Goal: Information Seeking & Learning: Learn about a topic

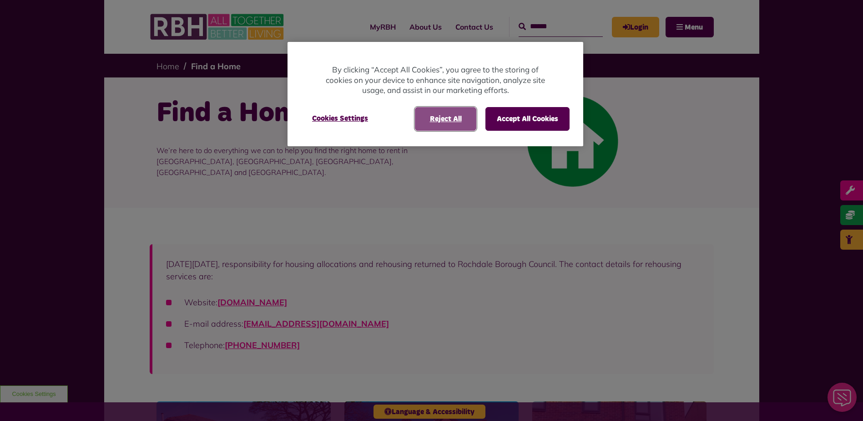
click at [454, 117] on button "Reject All" at bounding box center [445, 119] width 61 height 24
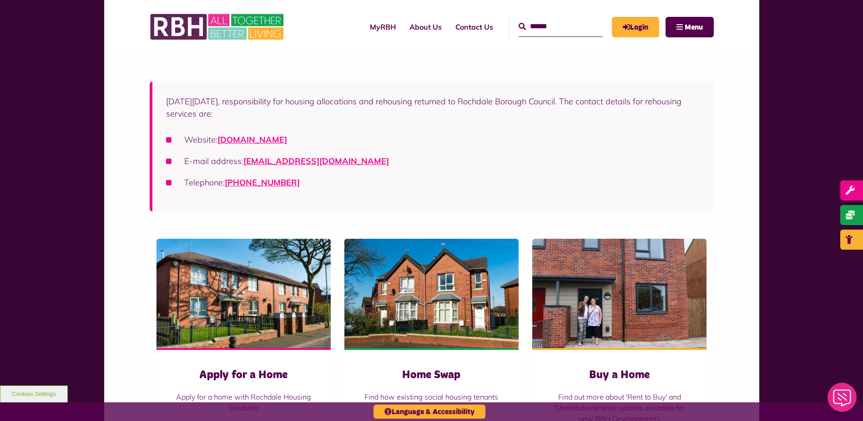
scroll to position [273, 0]
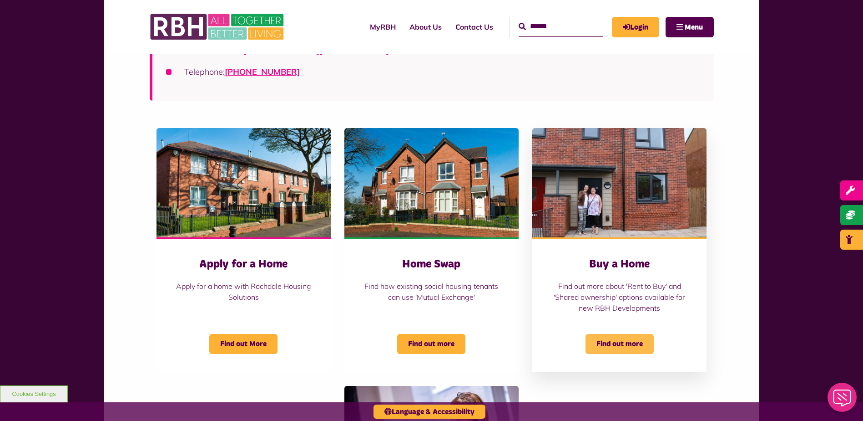
click at [618, 342] on span "Find out more" at bounding box center [620, 344] width 68 height 20
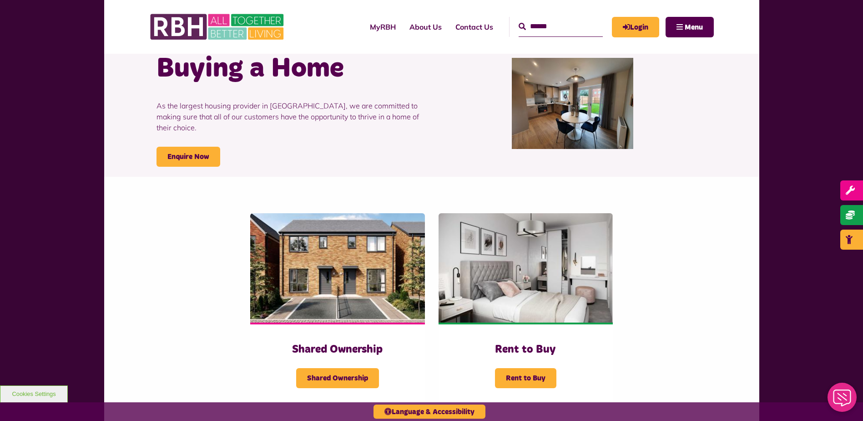
scroll to position [182, 0]
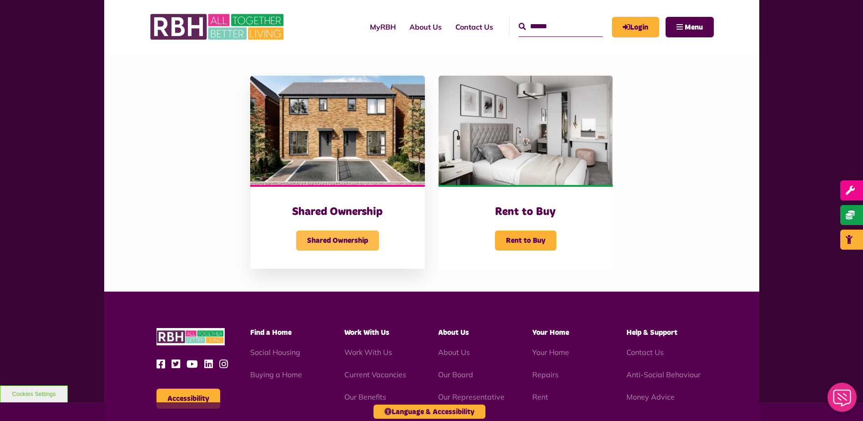
click at [339, 232] on span "Shared Ownership" at bounding box center [337, 240] width 83 height 20
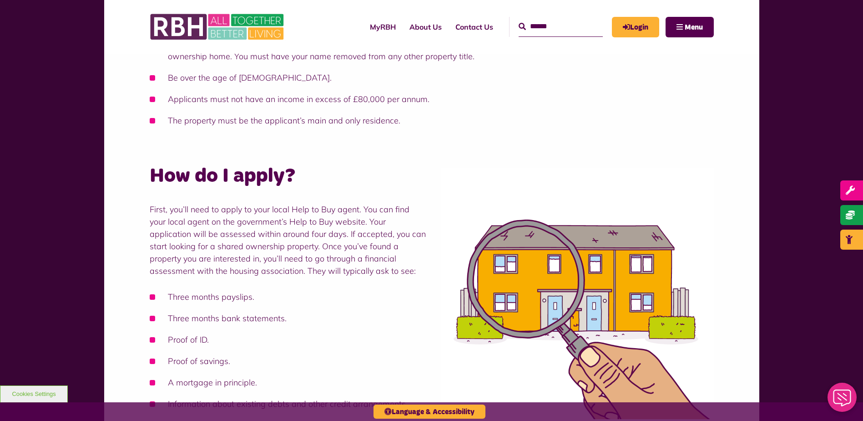
scroll to position [592, 0]
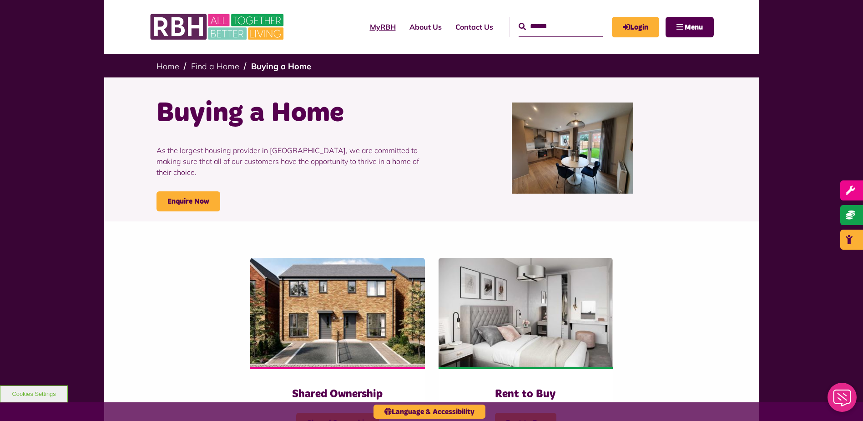
click at [369, 25] on link "MyRBH" at bounding box center [383, 27] width 40 height 25
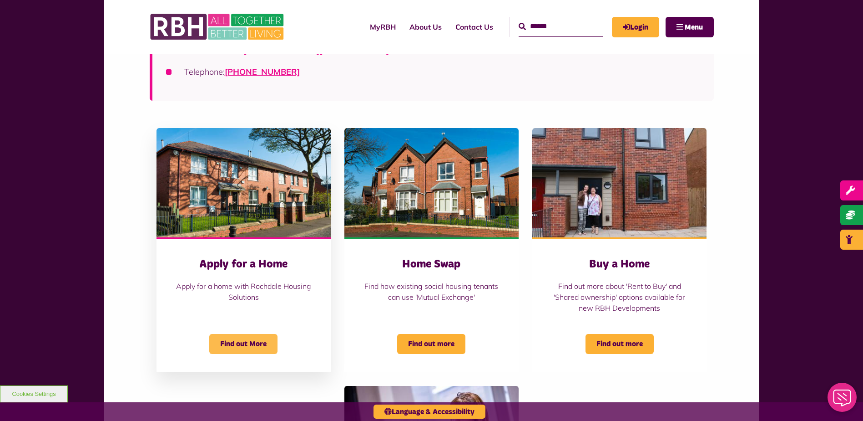
click at [258, 341] on span "Find out More" at bounding box center [243, 344] width 68 height 20
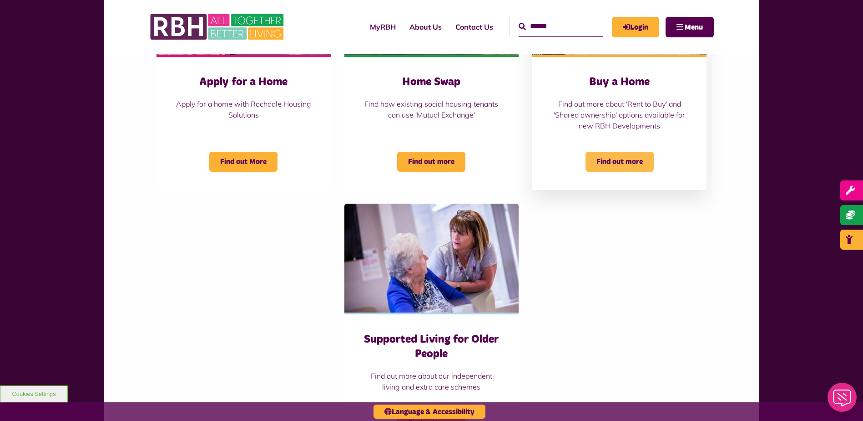
click at [608, 152] on span "Find out more" at bounding box center [620, 162] width 68 height 20
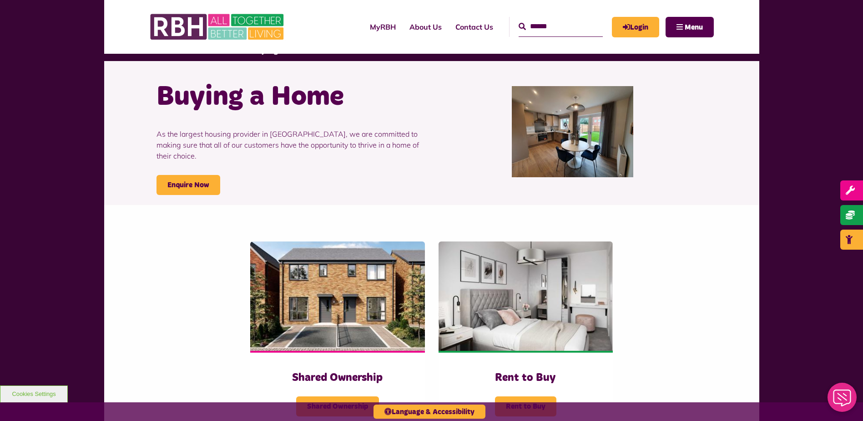
scroll to position [46, 0]
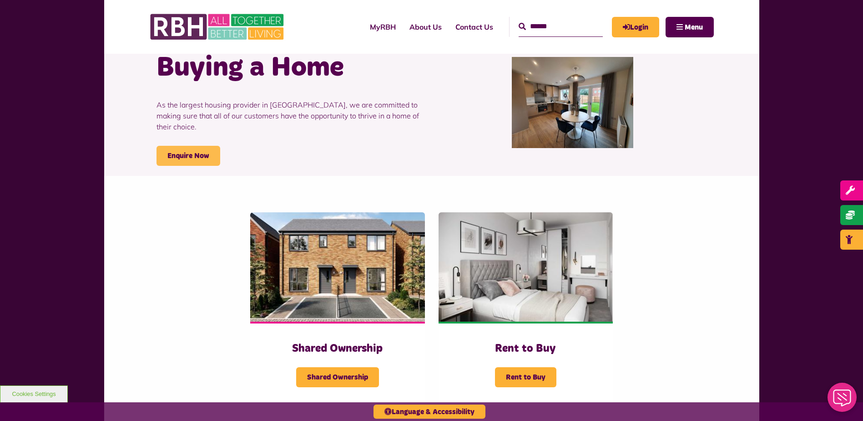
click at [195, 146] on link "Enquire Now" at bounding box center [189, 156] width 64 height 20
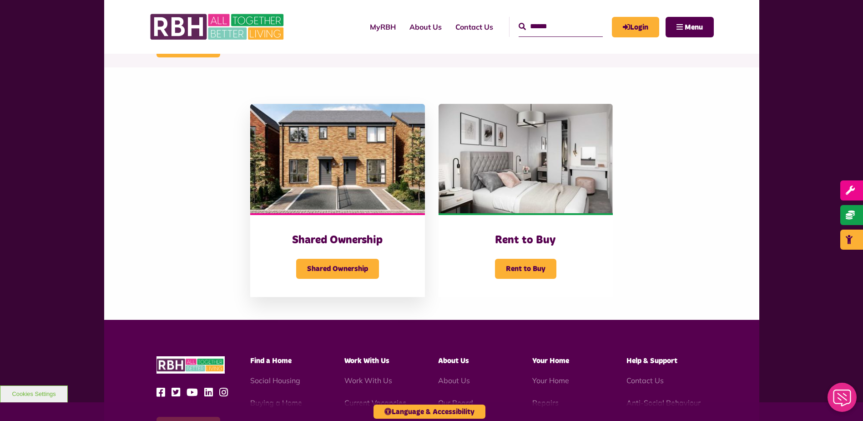
scroll to position [182, 0]
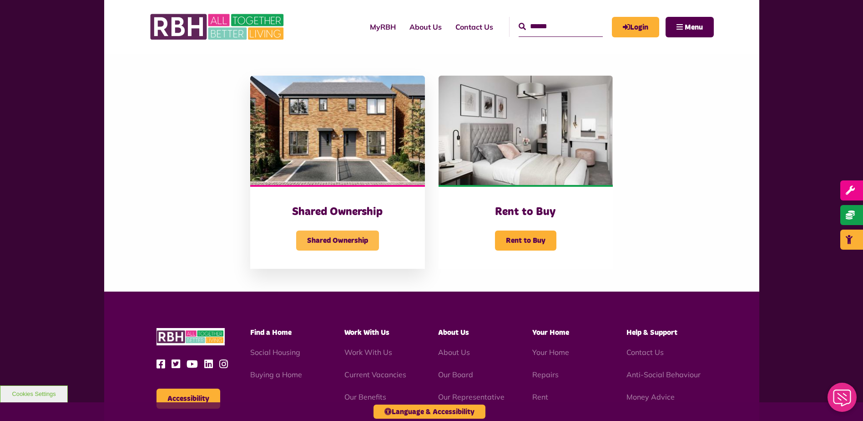
click at [352, 239] on span "Shared Ownership" at bounding box center [337, 240] width 83 height 20
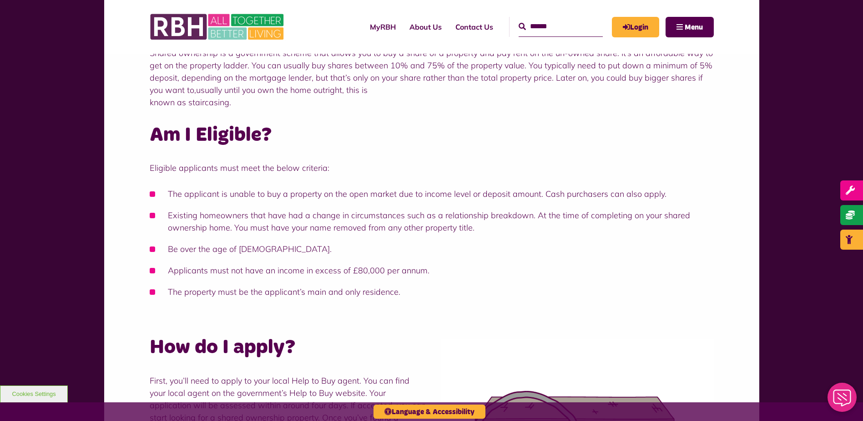
scroll to position [319, 0]
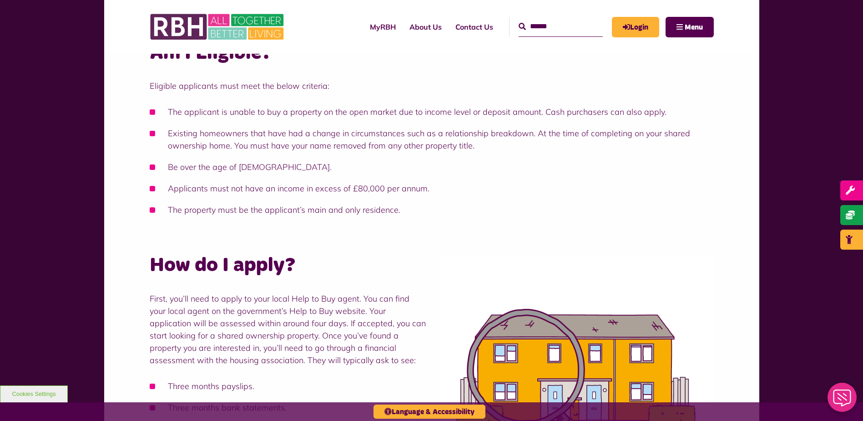
click at [237, 111] on li "The applicant is unable to buy a property on the open market due to income leve…" at bounding box center [432, 112] width 564 height 12
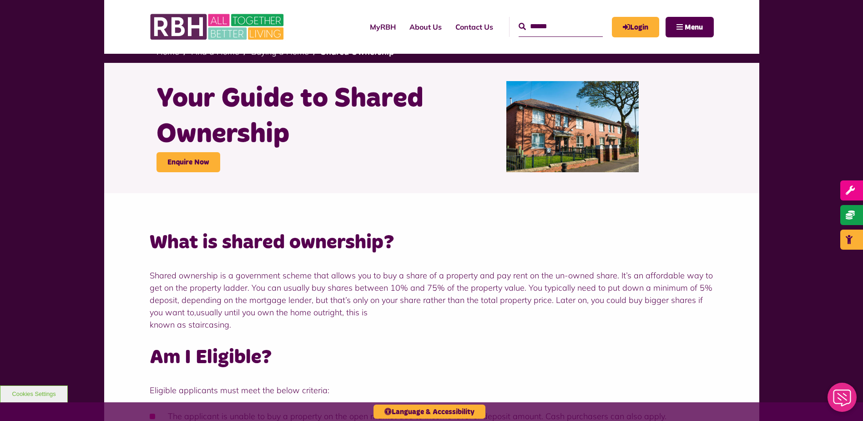
scroll to position [0, 0]
